Goal: Task Accomplishment & Management: Manage account settings

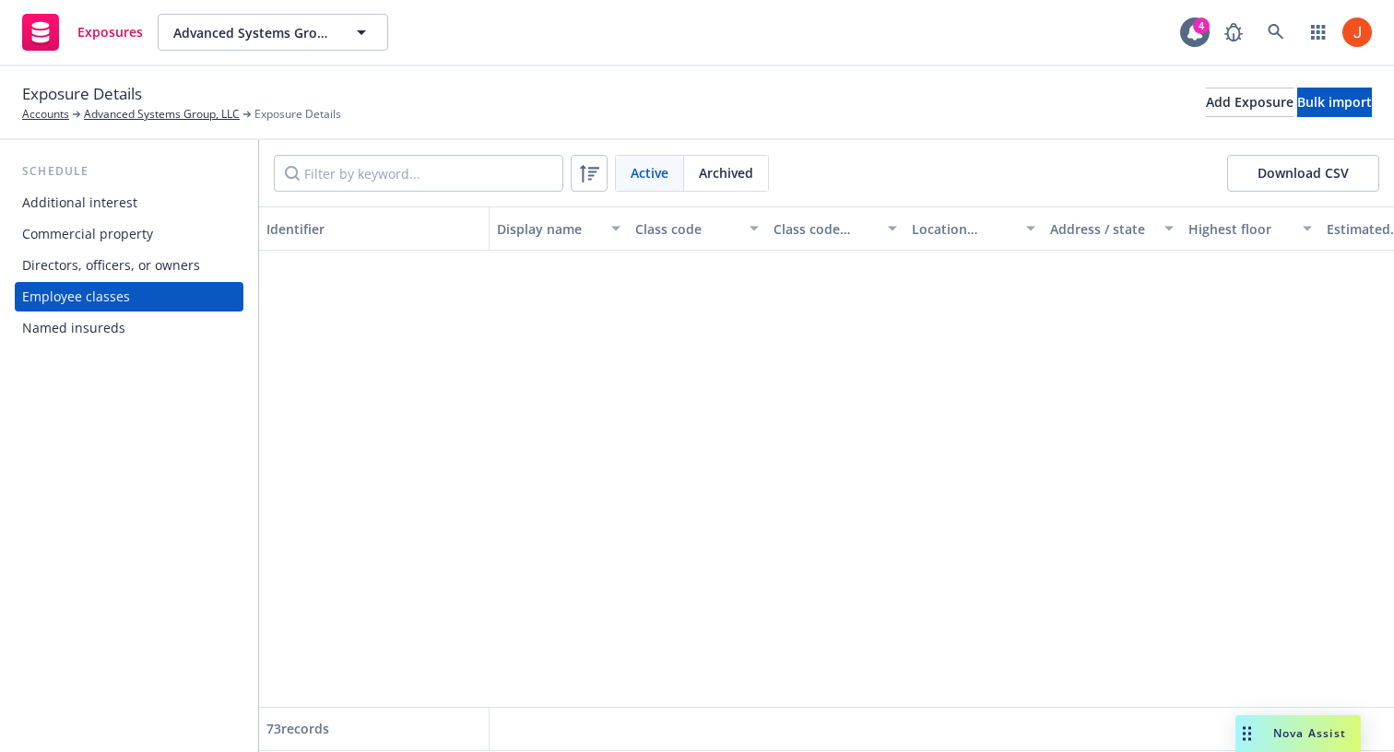
scroll to position [795, 0]
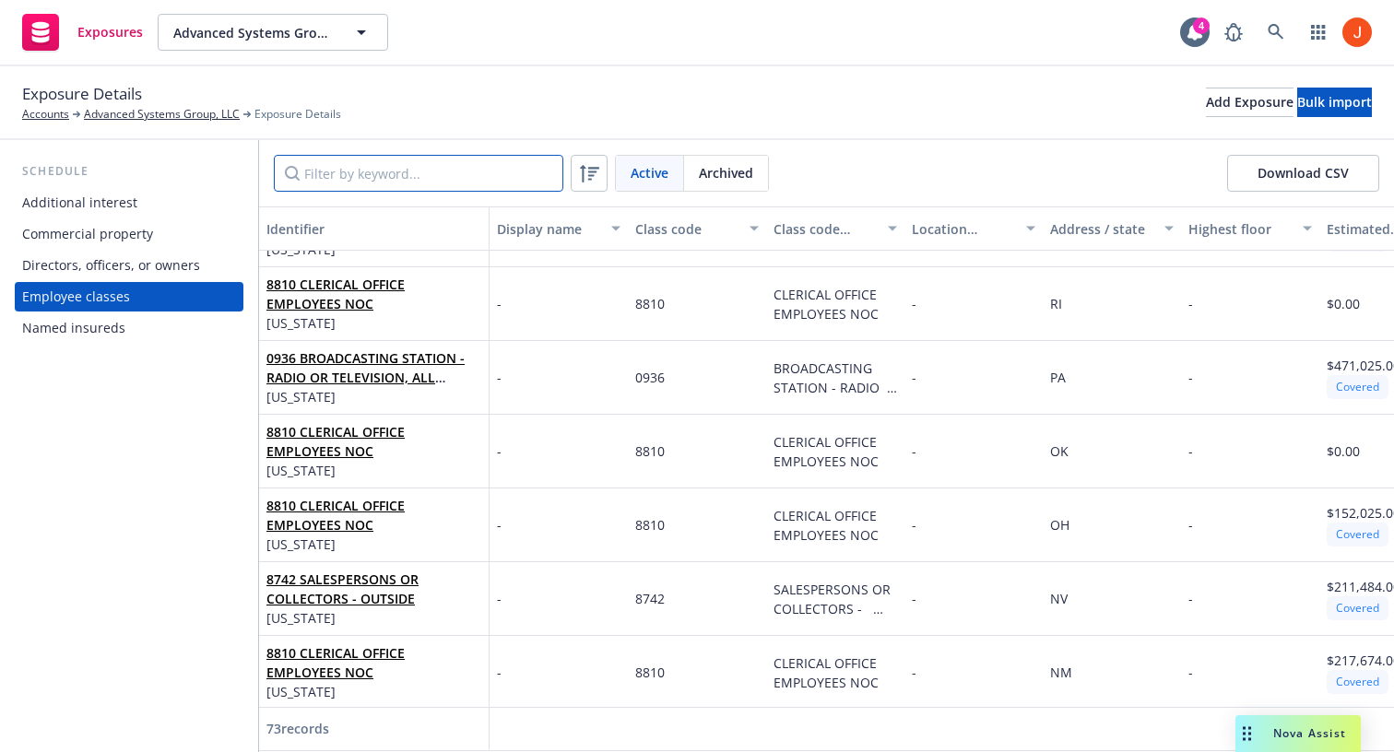
click at [431, 189] on input "Filter by keyword..." at bounding box center [418, 173] width 289 height 37
click at [585, 167] on icon at bounding box center [589, 173] width 22 height 22
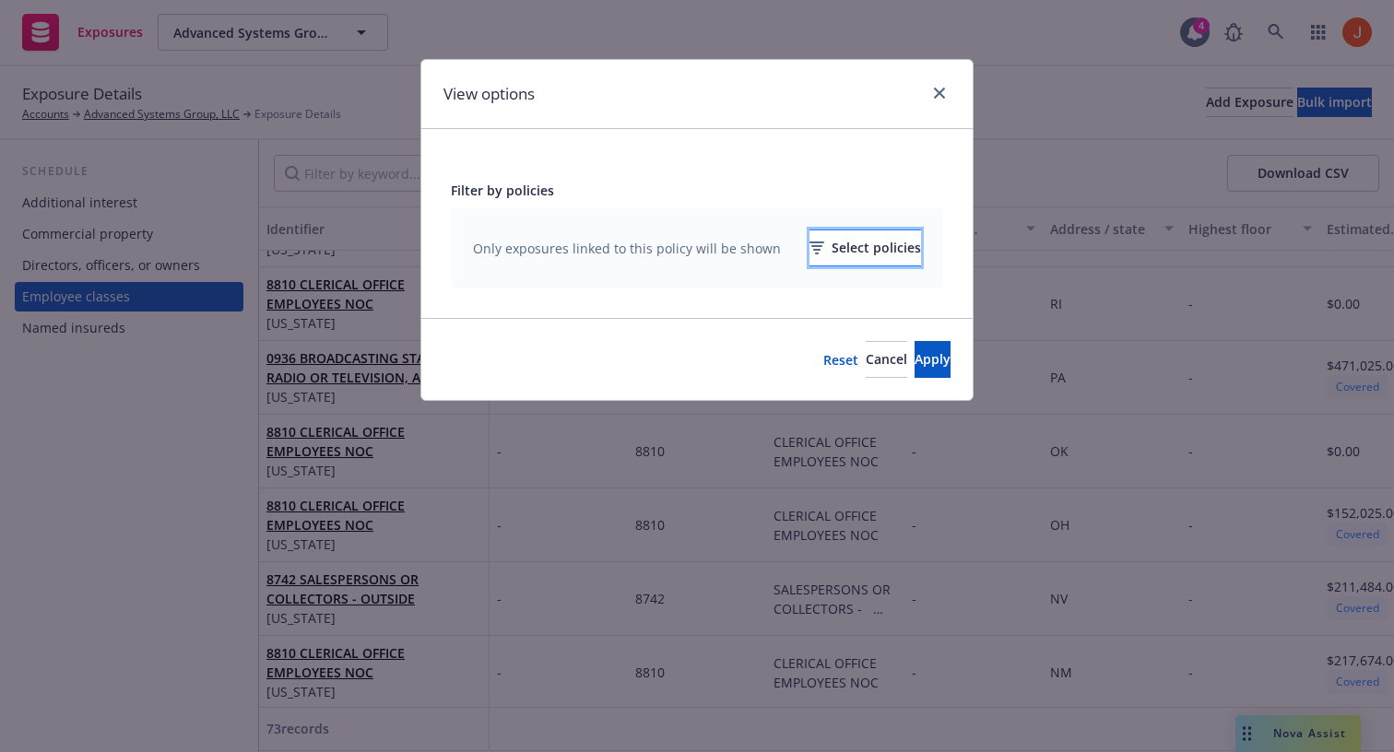
click at [809, 248] on button "Select policies" at bounding box center [865, 248] width 112 height 37
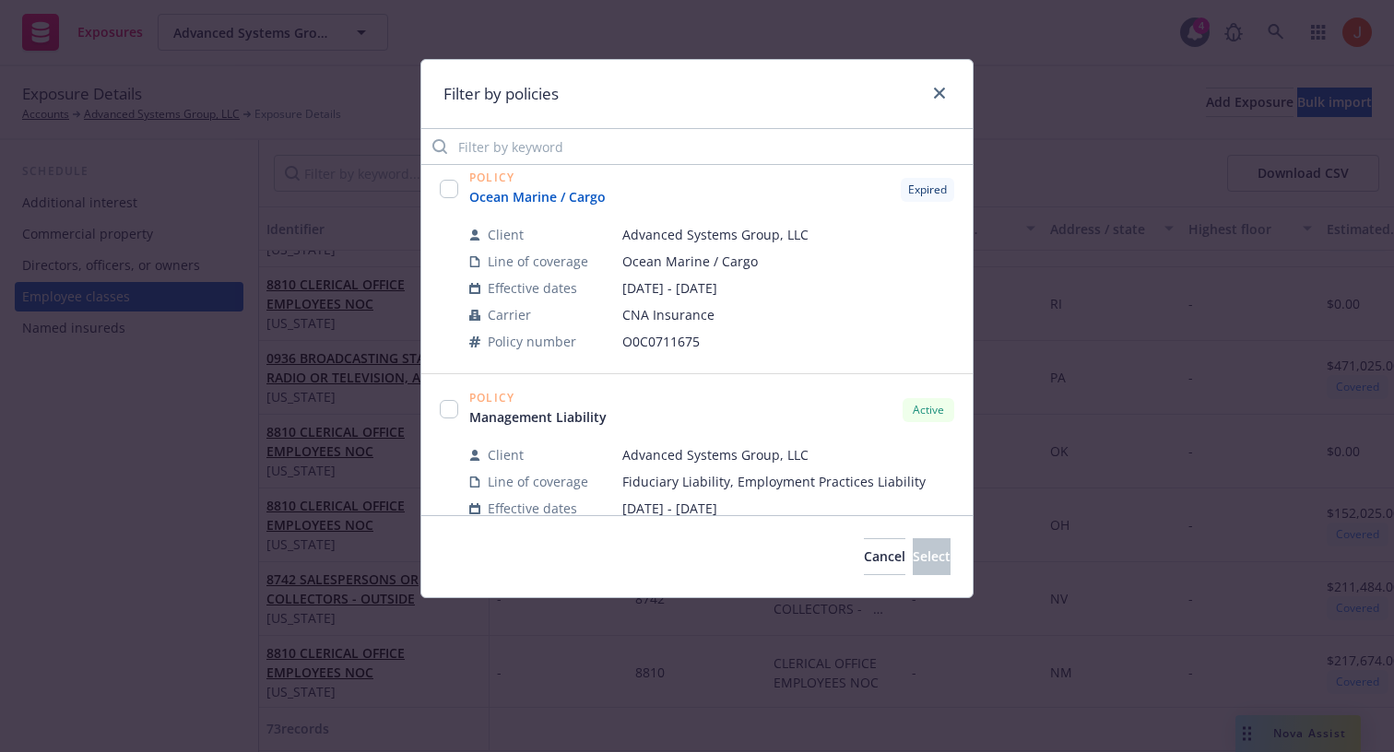
scroll to position [245, 0]
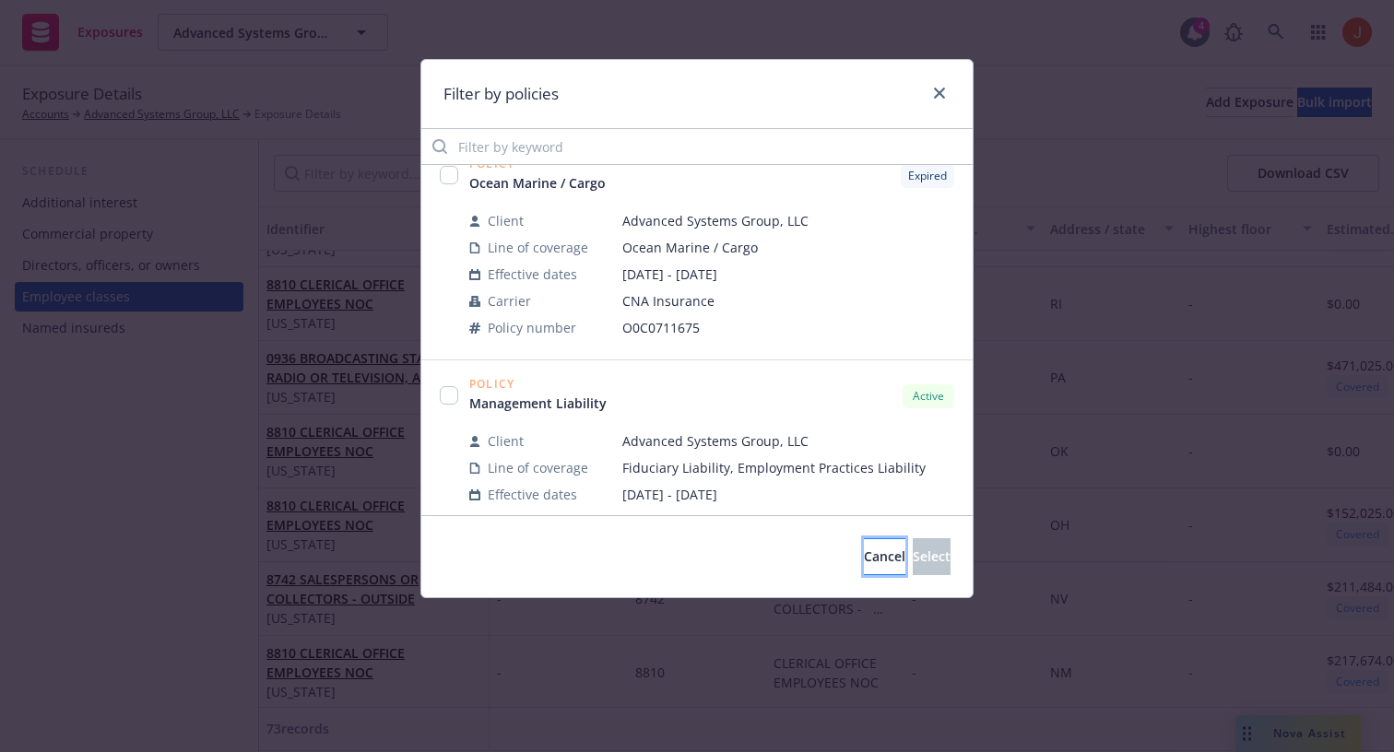
click at [864, 568] on button "Cancel" at bounding box center [884, 556] width 41 height 37
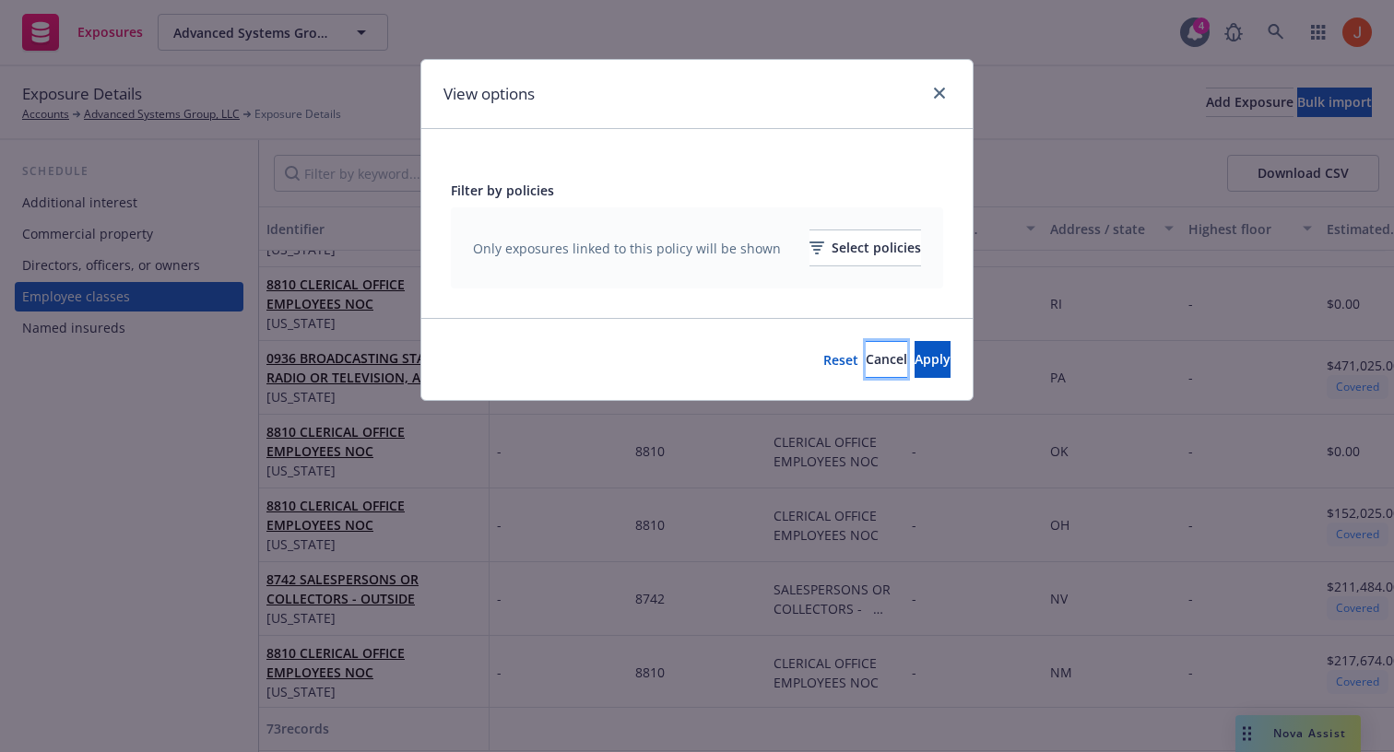
click at [866, 360] on span "Cancel" at bounding box center [886, 359] width 41 height 18
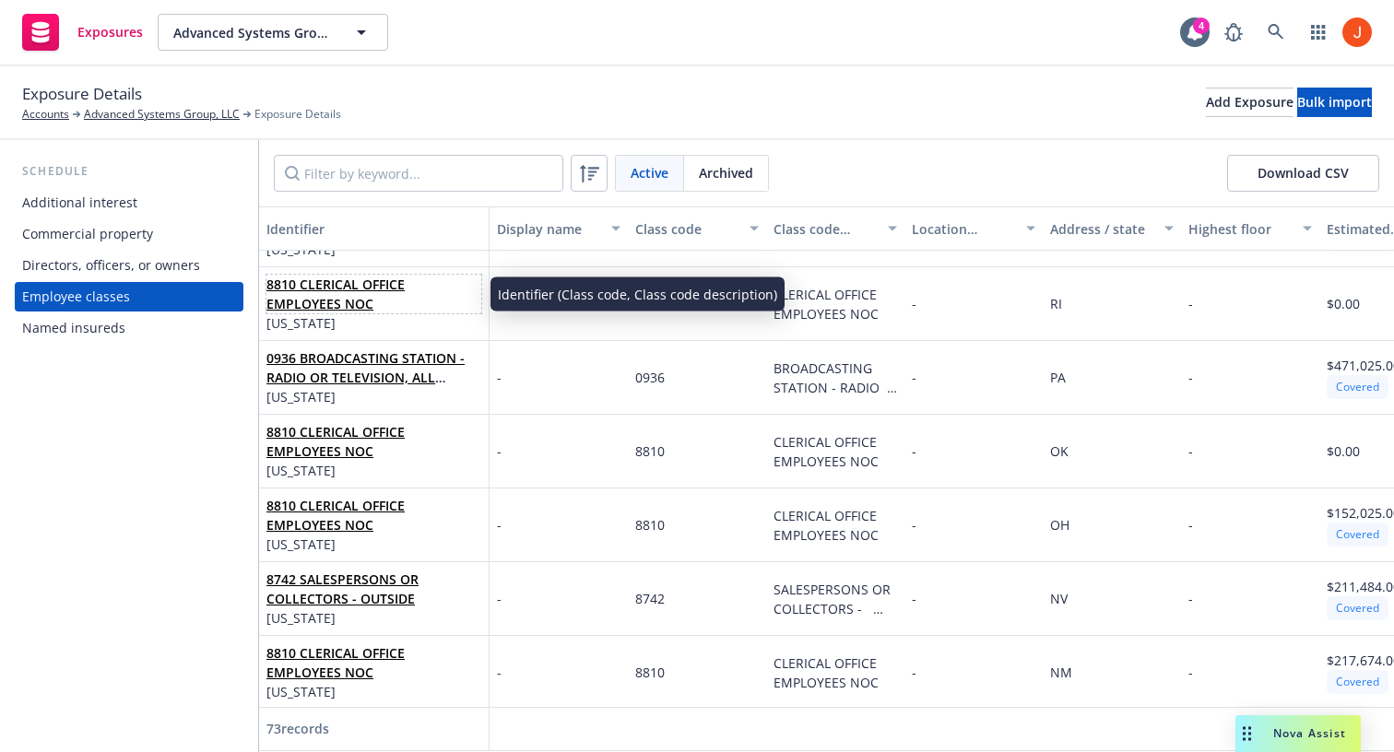
click at [401, 305] on span "8810 CLERICAL OFFICE EMPLOYEES NOC" at bounding box center [373, 294] width 215 height 39
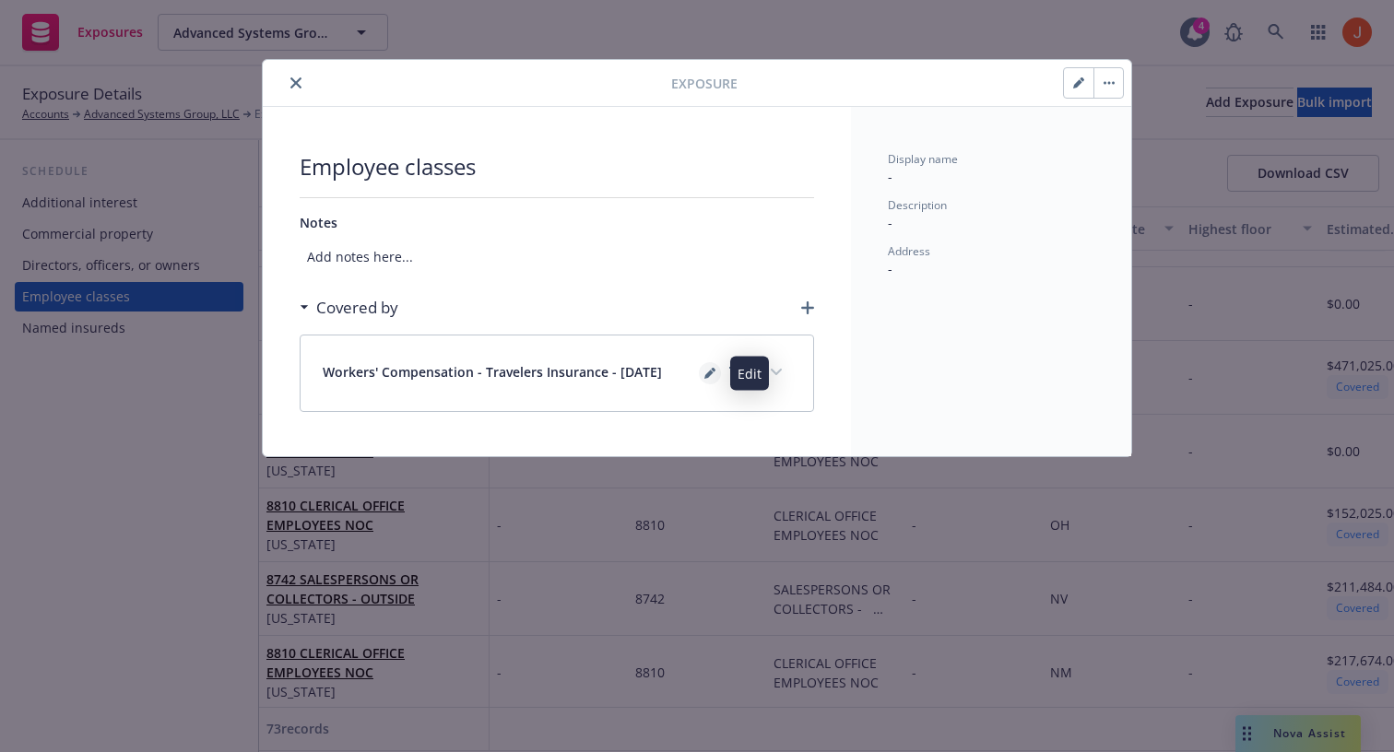
click at [716, 378] on link "editPencil" at bounding box center [710, 373] width 22 height 22
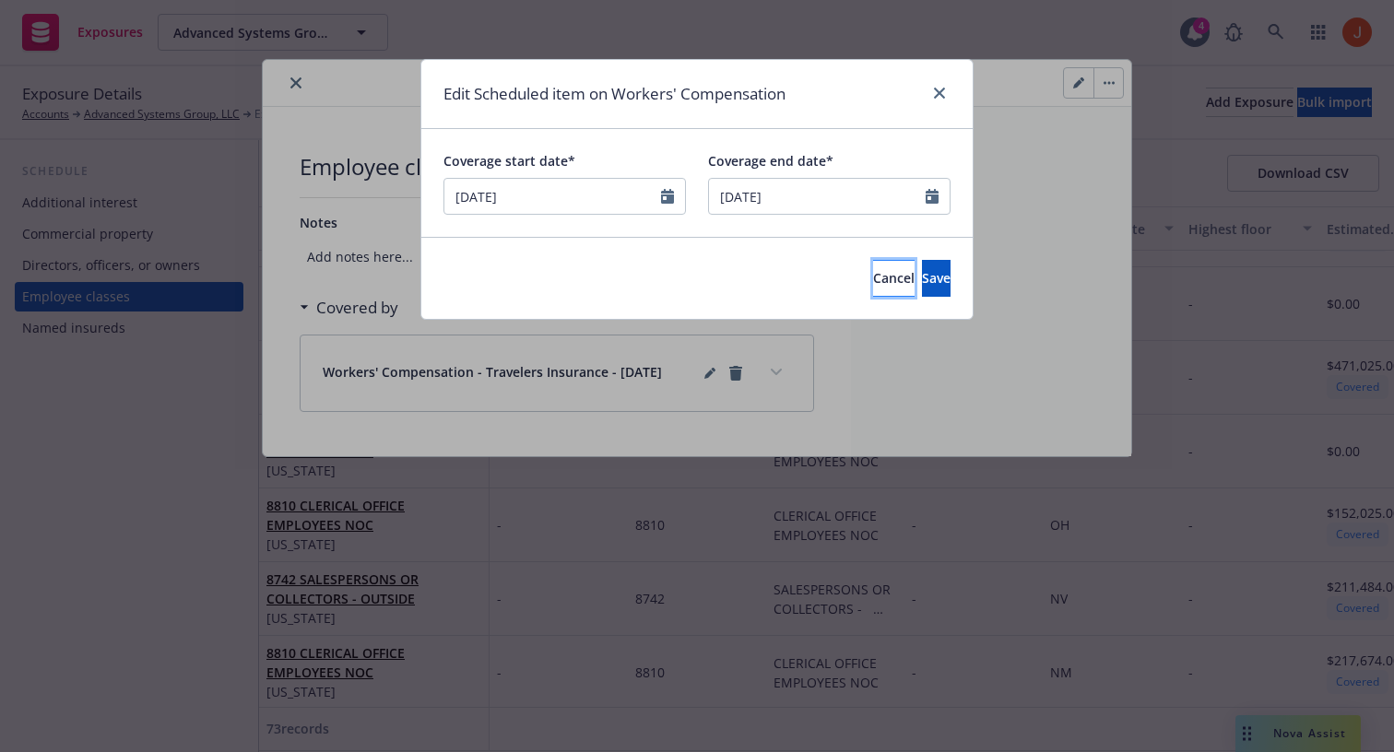
click at [873, 271] on span "Cancel" at bounding box center [893, 278] width 41 height 18
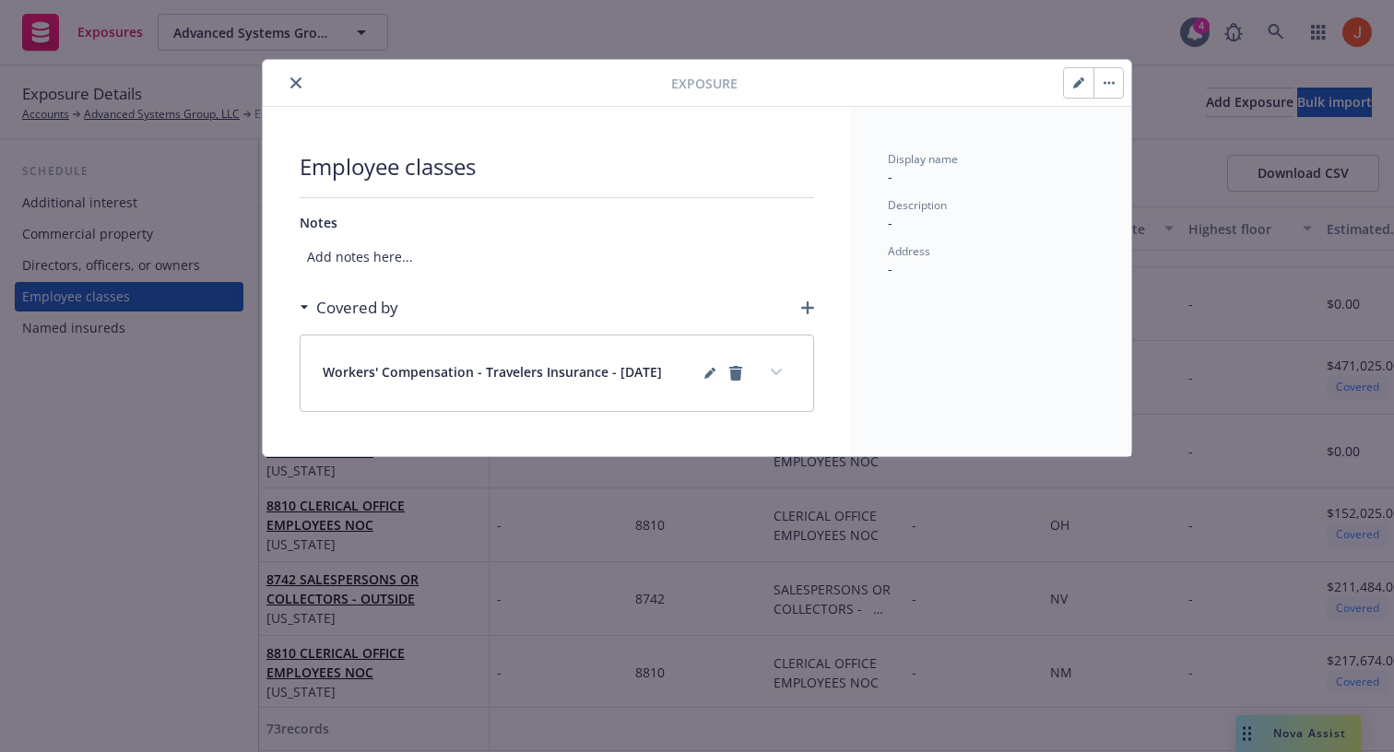
click at [1068, 84] on button "button" at bounding box center [1078, 82] width 29 height 29
select select "RI"
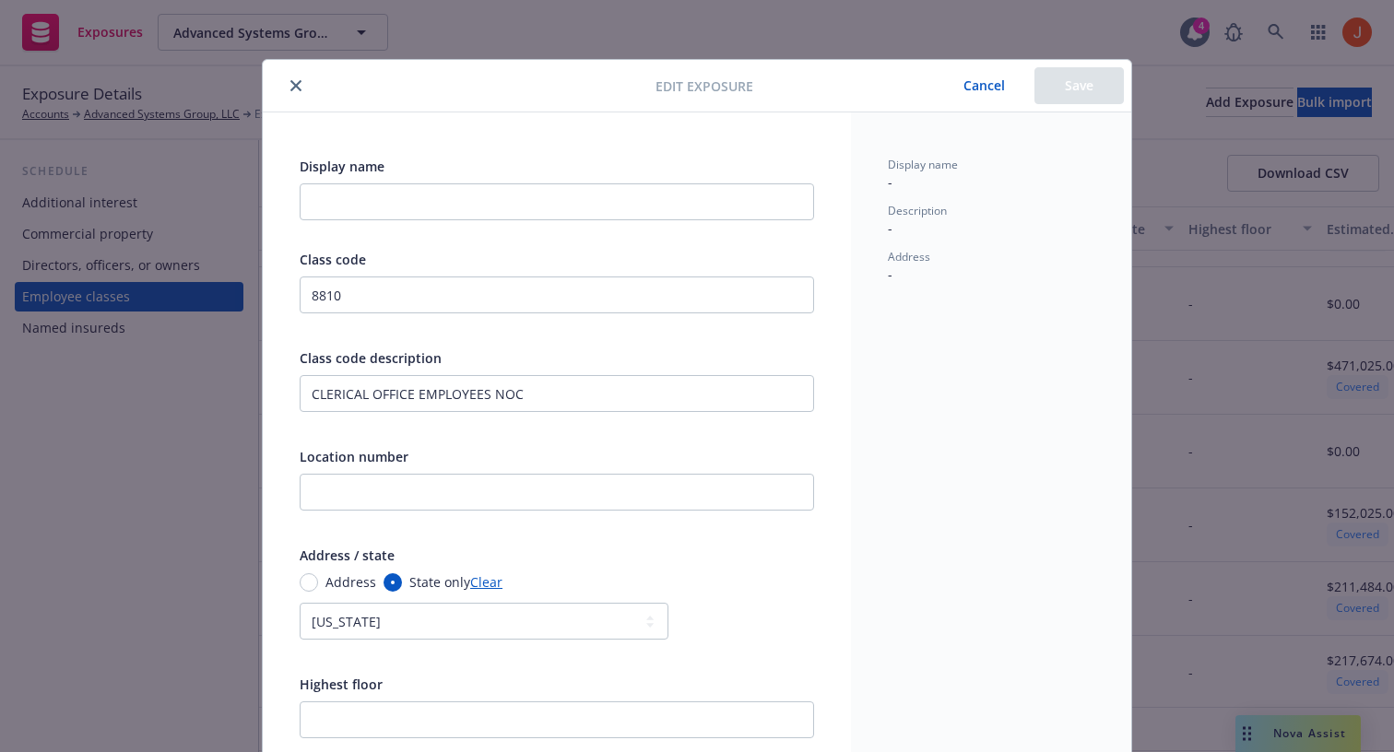
click at [996, 83] on button "Cancel" at bounding box center [984, 85] width 100 height 37
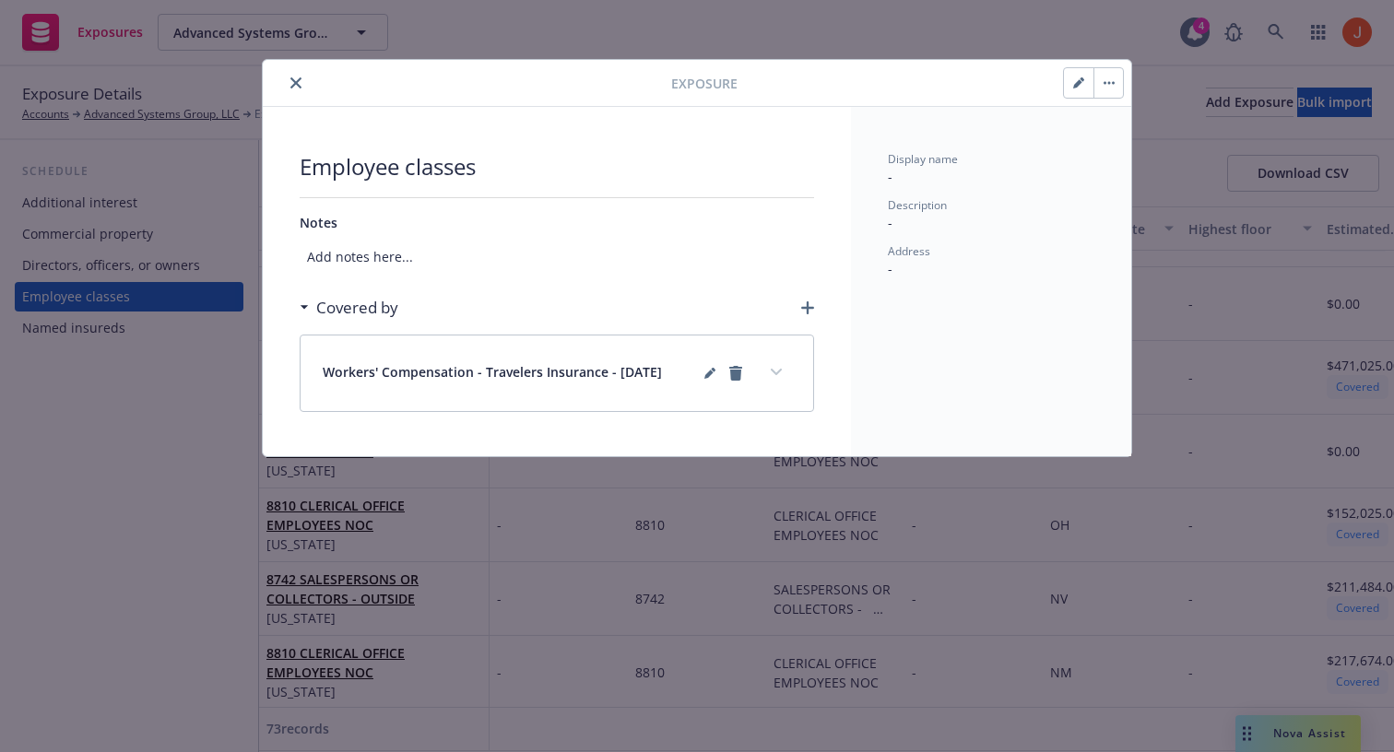
click at [785, 377] on button "expand content" at bounding box center [775, 372] width 29 height 29
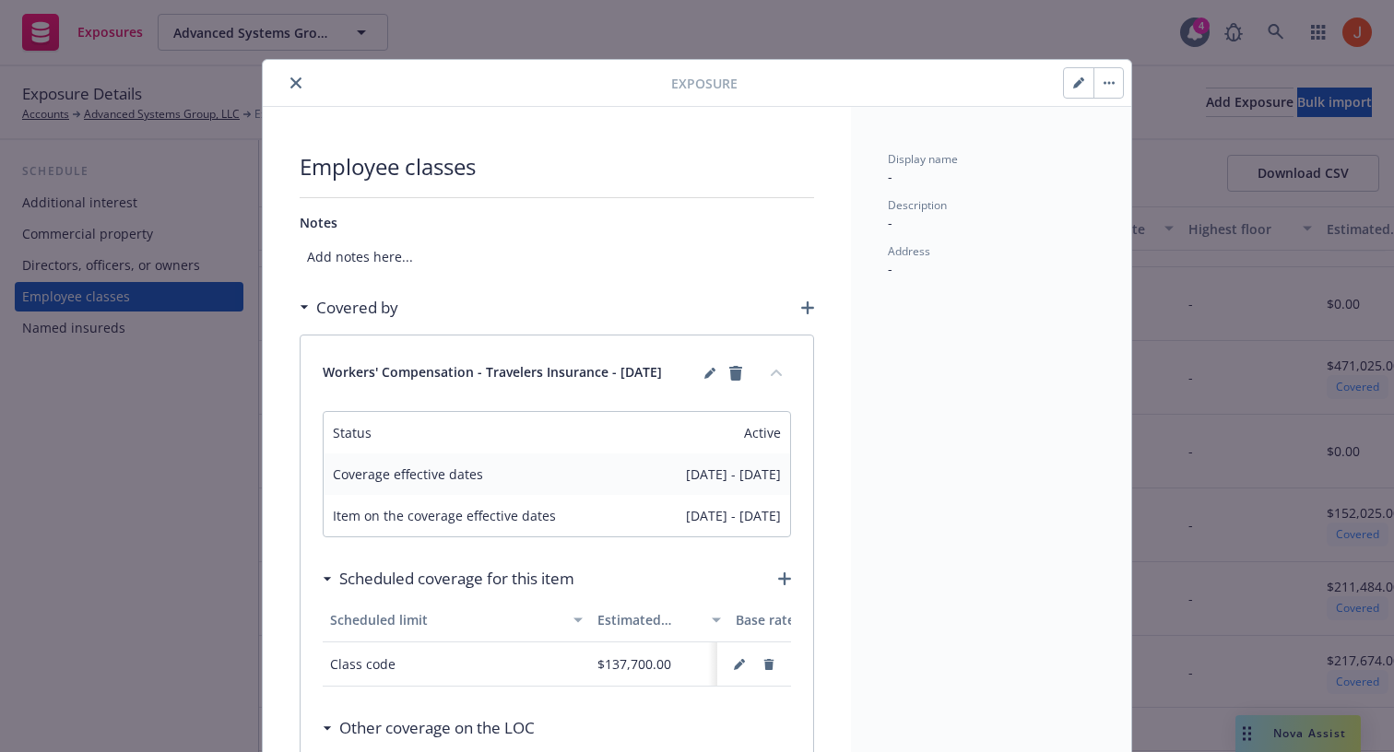
click at [775, 377] on button "collapse content" at bounding box center [775, 372] width 29 height 29
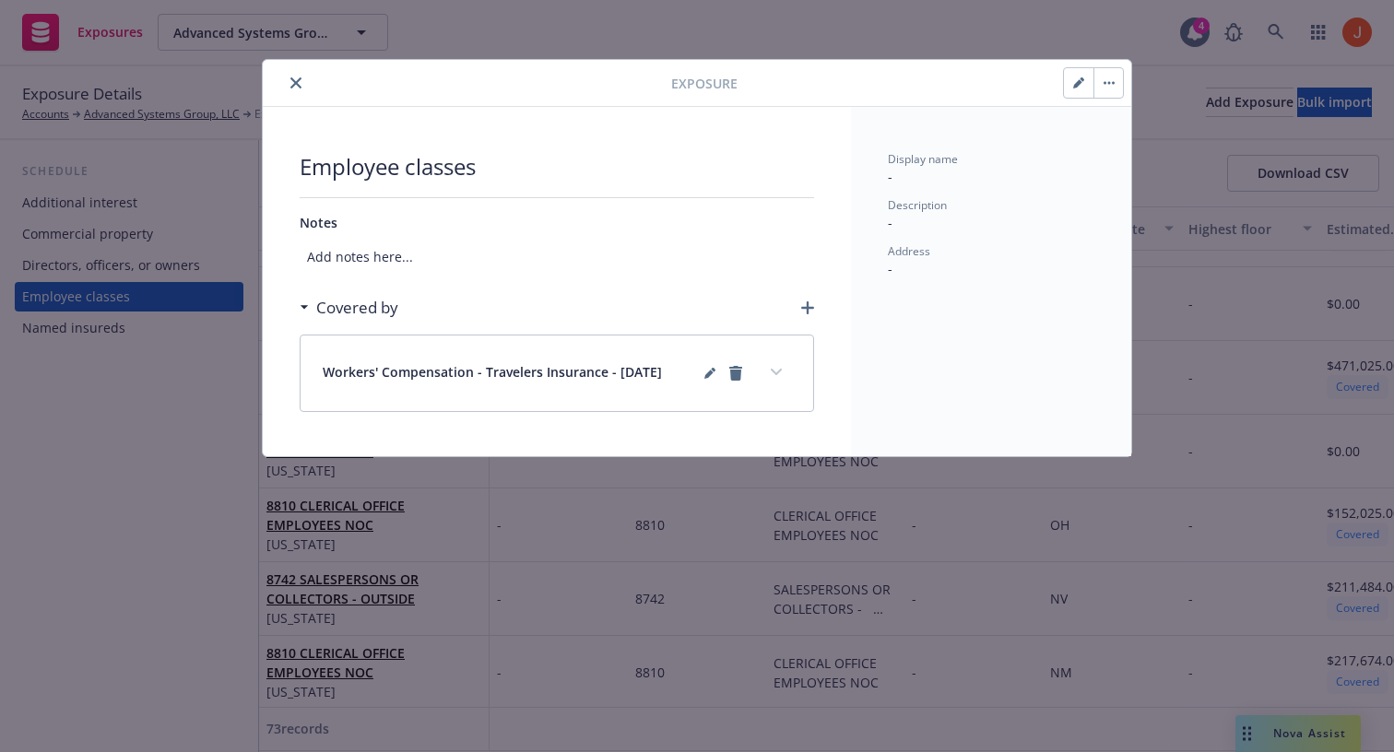
click at [293, 82] on icon "close" at bounding box center [295, 82] width 11 height 11
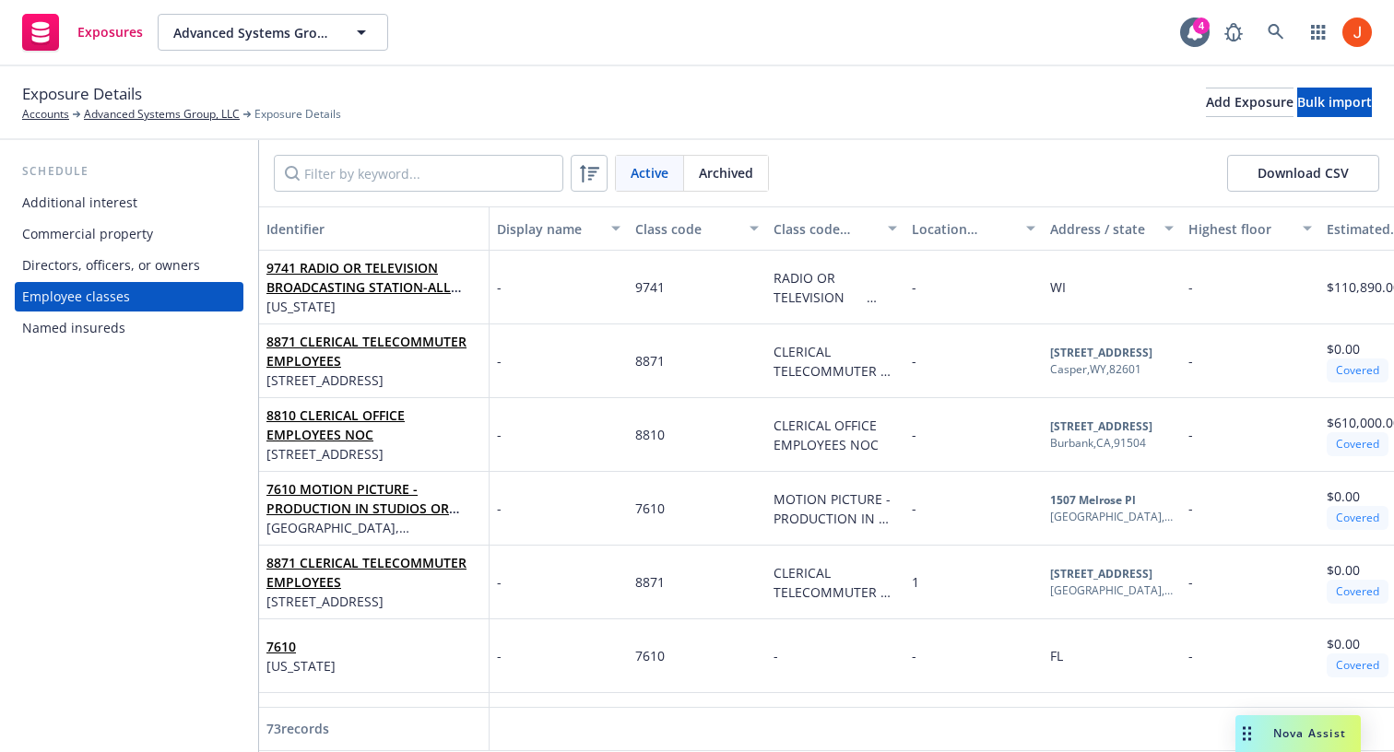
click at [838, 116] on div "Exposure Details Accounts Advanced Systems Group, LLC Exposure Details Add Expo…" at bounding box center [697, 102] width 1350 height 41
